Goal: Information Seeking & Learning: Learn about a topic

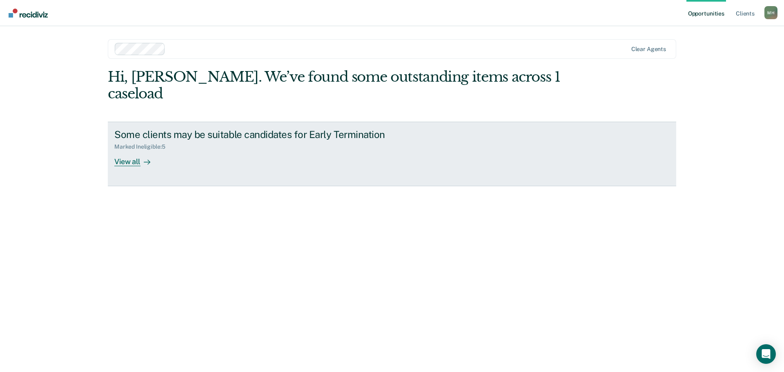
click at [134, 150] on div "View all" at bounding box center [137, 158] width 46 height 16
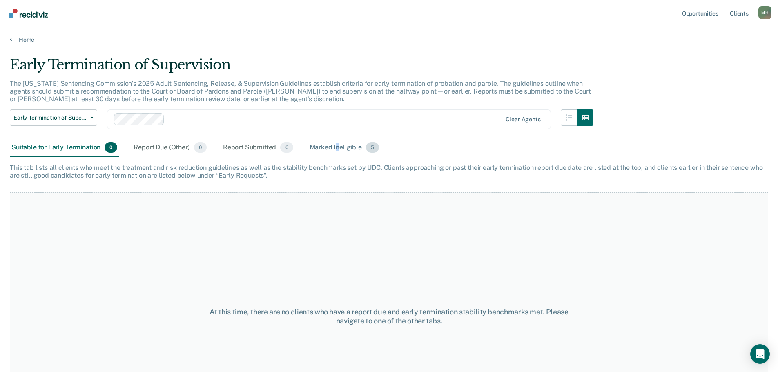
click at [340, 148] on div "Marked Ineligible 5" at bounding box center [344, 148] width 73 height 18
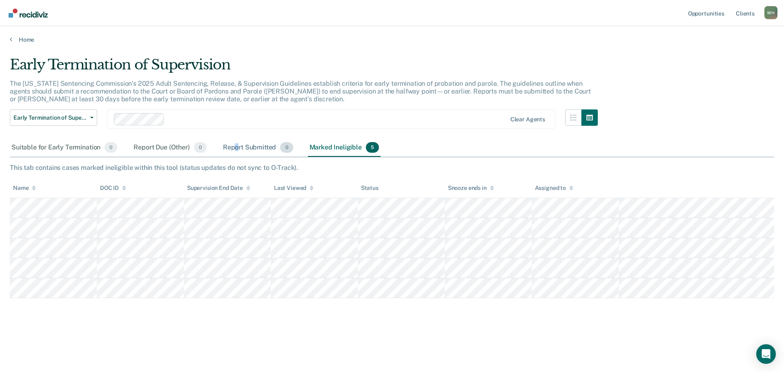
click at [237, 147] on div "Report Submitted 0" at bounding box center [258, 148] width 74 height 18
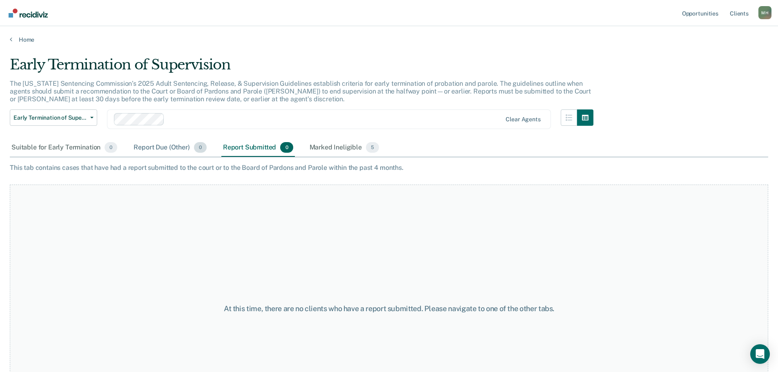
click at [157, 150] on div "Report Due (Other) 0" at bounding box center [170, 148] width 76 height 18
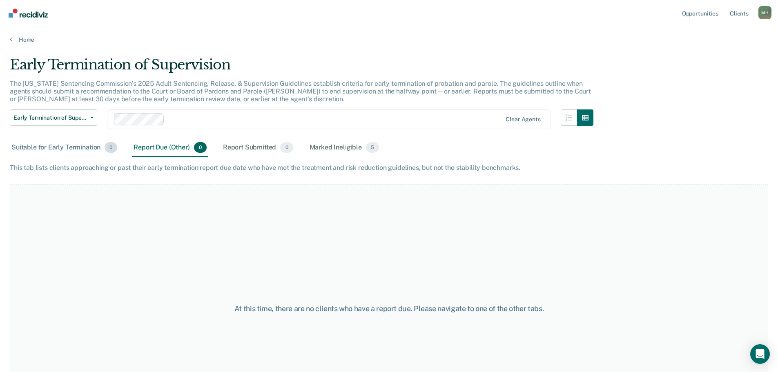
click at [93, 153] on div "Suitable for Early Termination 0" at bounding box center [64, 148] width 109 height 18
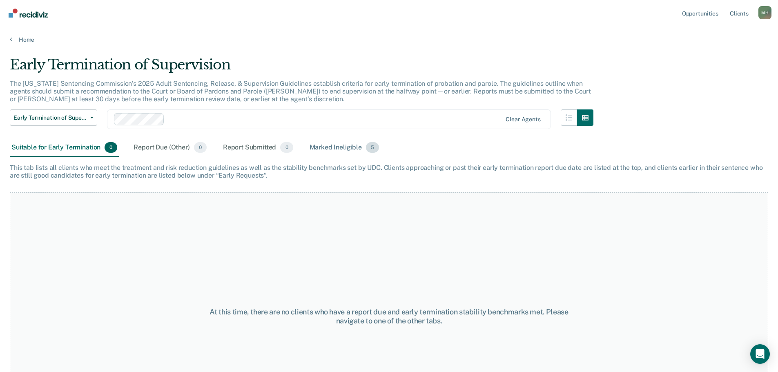
click at [325, 153] on div "Marked Ineligible 5" at bounding box center [344, 148] width 73 height 18
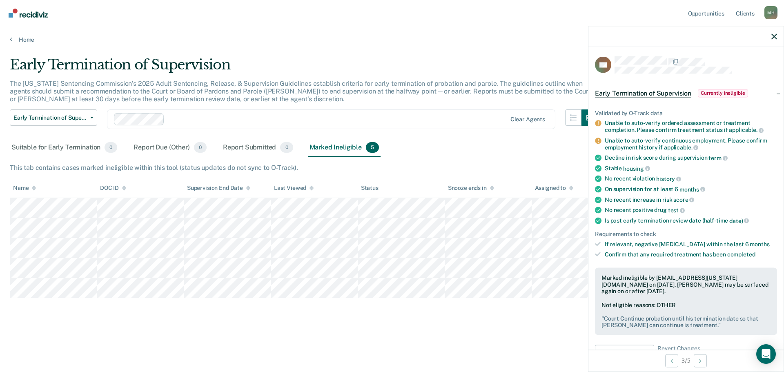
click at [720, 94] on span "Currently ineligible" at bounding box center [723, 93] width 50 height 8
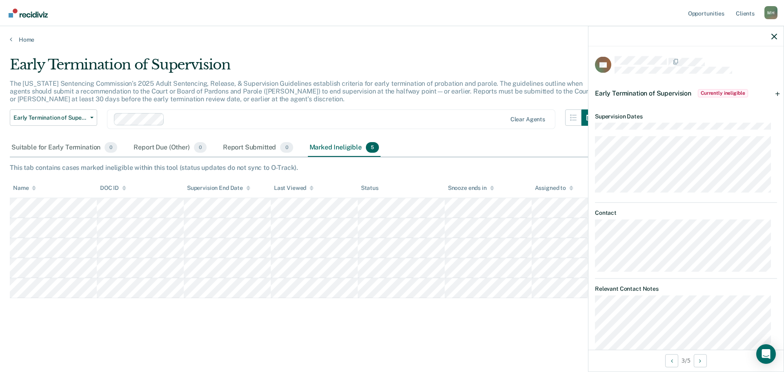
click at [720, 94] on span "Currently ineligible" at bounding box center [723, 93] width 50 height 8
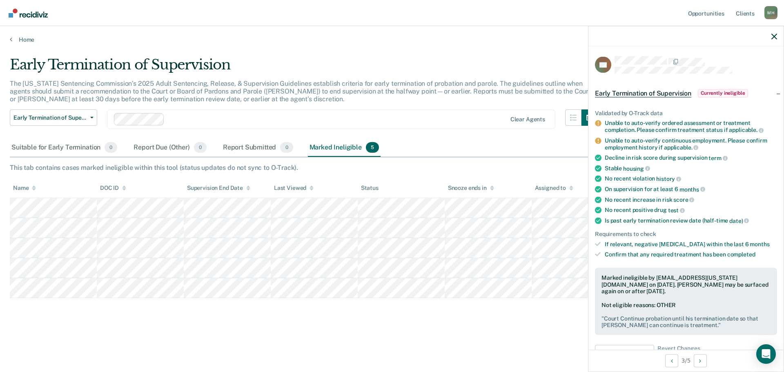
click at [488, 176] on div "Early Termination of Supervision The [US_STATE] Sentencing Commission’s 2025 Ad…" at bounding box center [392, 183] width 764 height 254
click at [772, 38] on icon "button" at bounding box center [774, 36] width 6 height 6
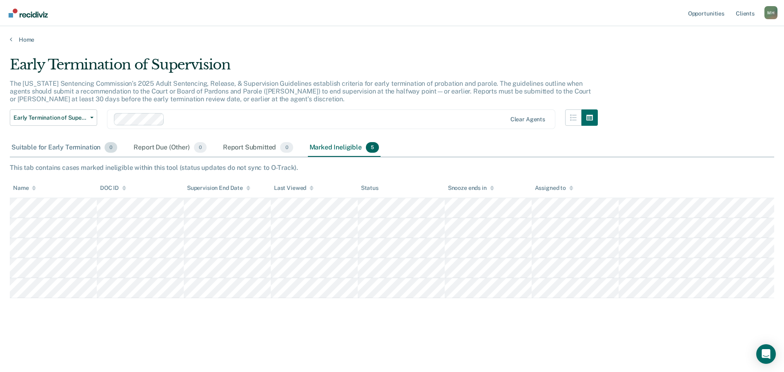
click at [86, 148] on div "Suitable for Early Termination 0" at bounding box center [64, 148] width 109 height 18
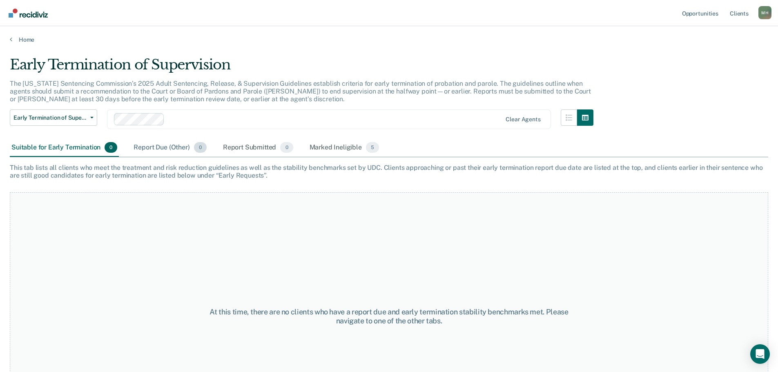
click at [175, 148] on div "Report Due (Other) 0" at bounding box center [170, 148] width 76 height 18
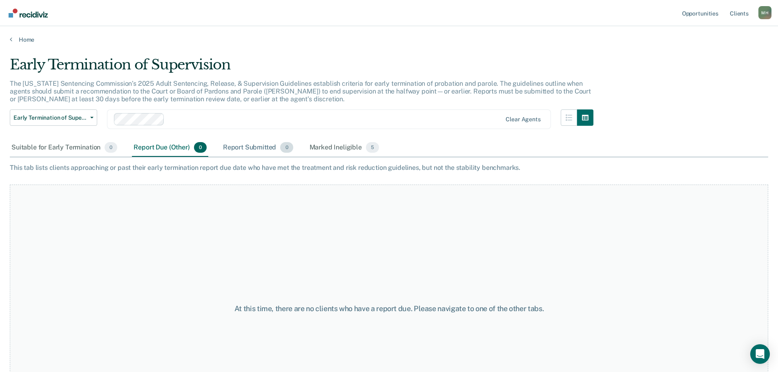
click at [265, 148] on div "Report Submitted 0" at bounding box center [258, 148] width 74 height 18
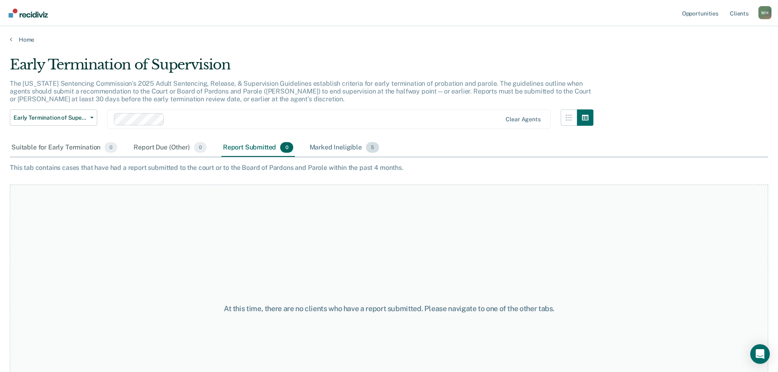
click at [325, 148] on div "Marked Ineligible 5" at bounding box center [344, 148] width 73 height 18
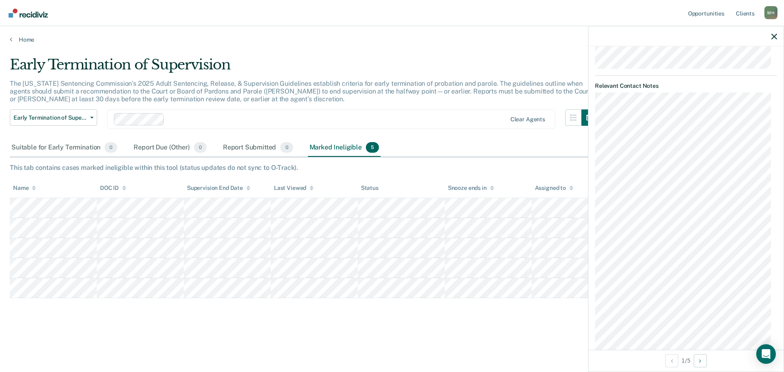
scroll to position [531, 0]
click at [776, 36] on icon "button" at bounding box center [774, 36] width 6 height 6
